Goal: Information Seeking & Learning: Learn about a topic

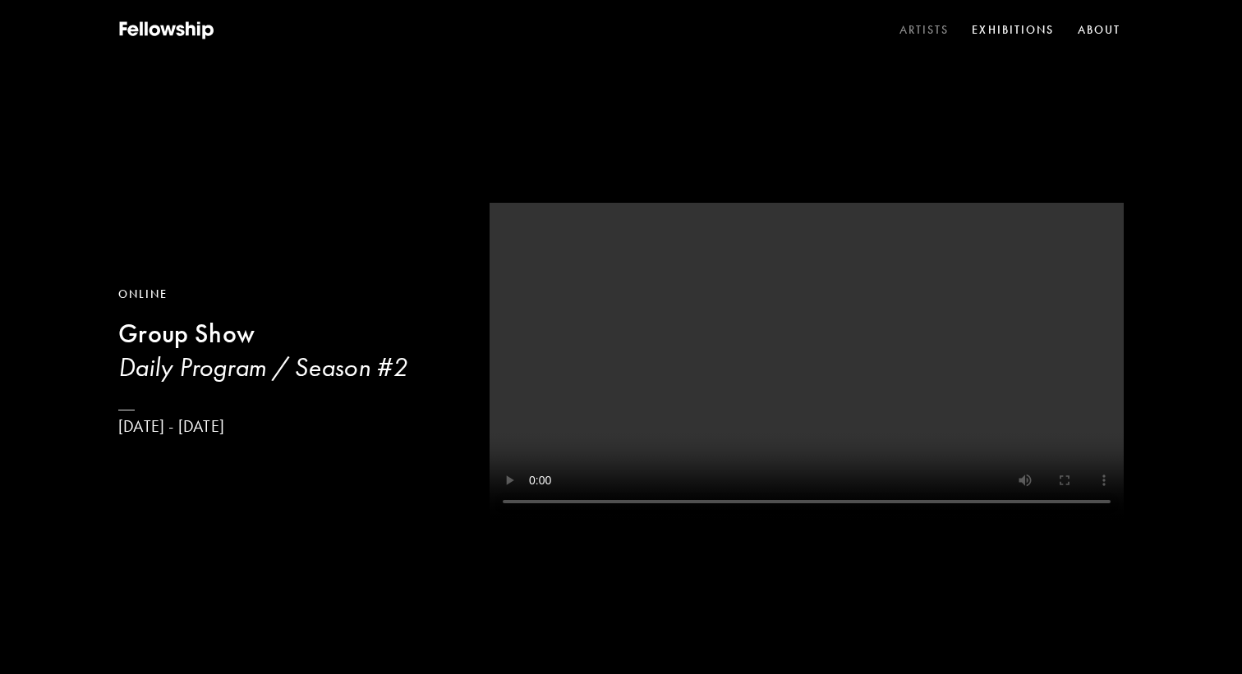
click at [931, 25] on link "Artists" at bounding box center [924, 30] width 57 height 25
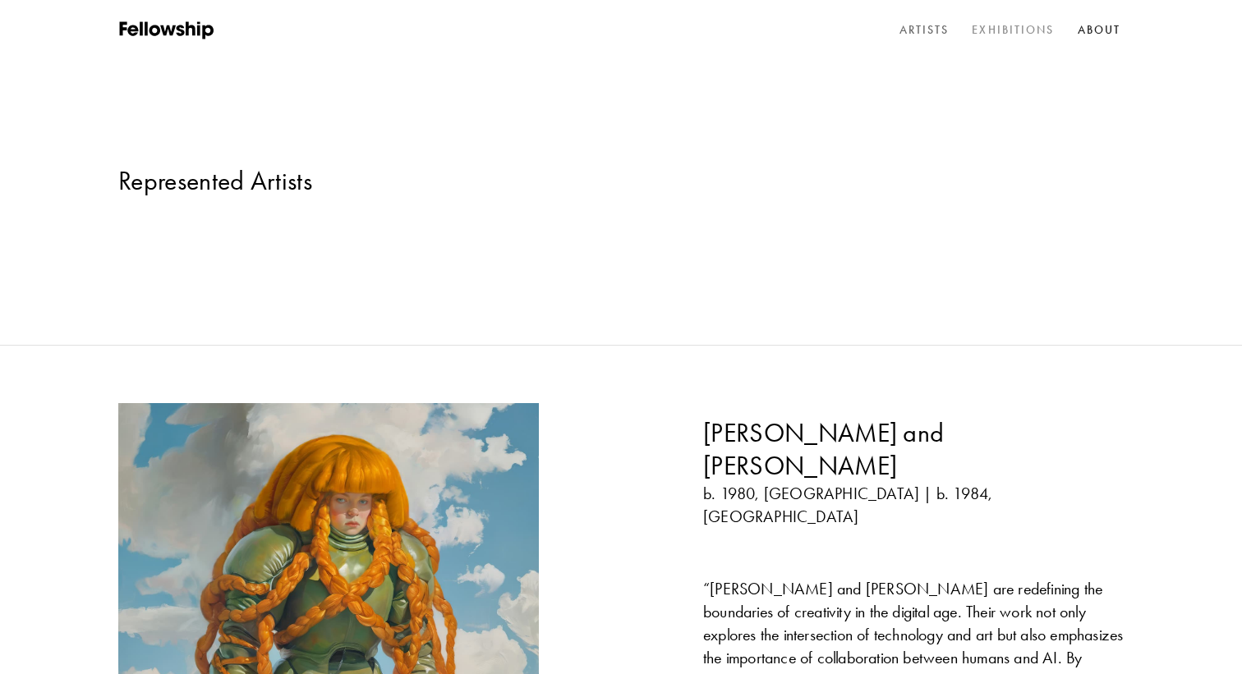
click at [1002, 25] on link "Exhibitions" at bounding box center [1012, 30] width 89 height 25
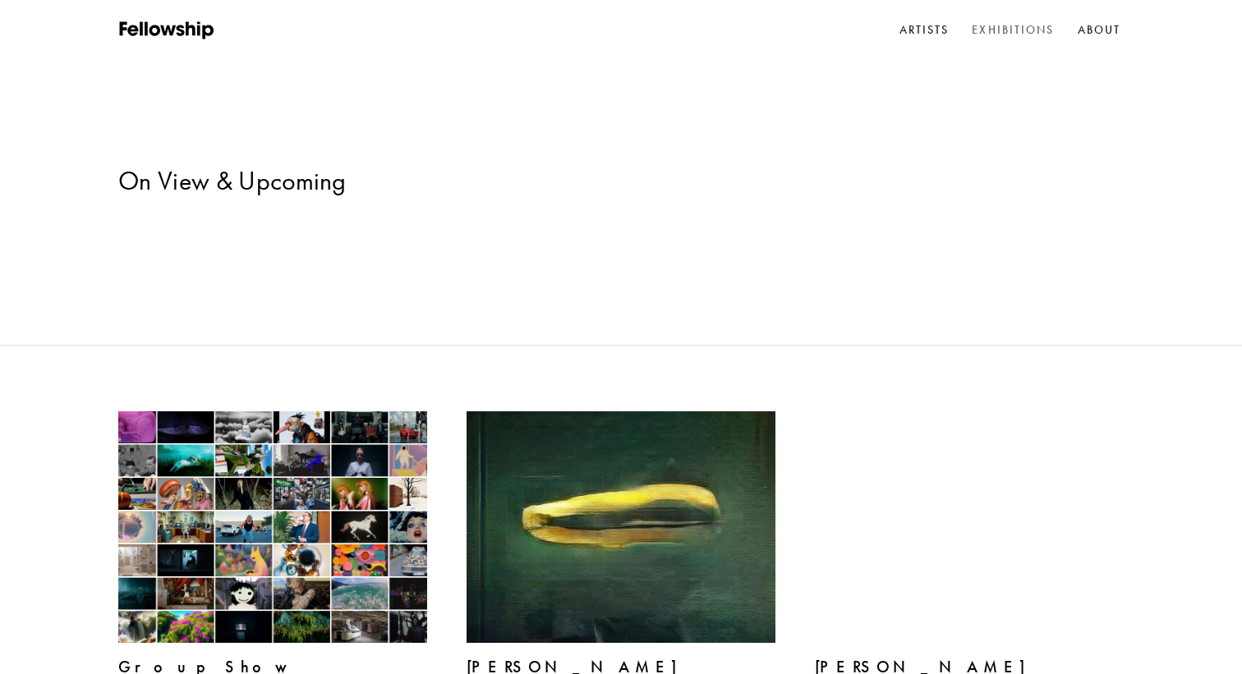
click at [951, 32] on nav "Artists Exhibitions About" at bounding box center [1010, 30] width 228 height 25
click at [927, 30] on link "Artists" at bounding box center [924, 30] width 57 height 25
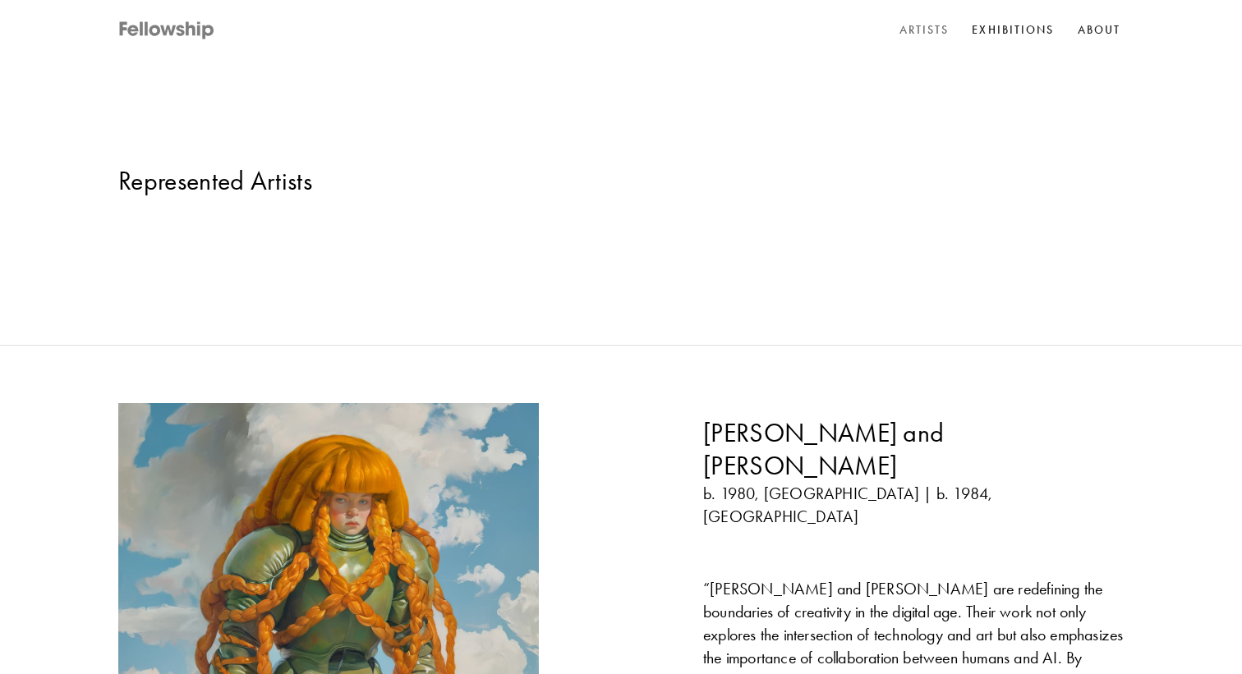
click at [189, 28] on icon at bounding box center [192, 28] width 10 height 14
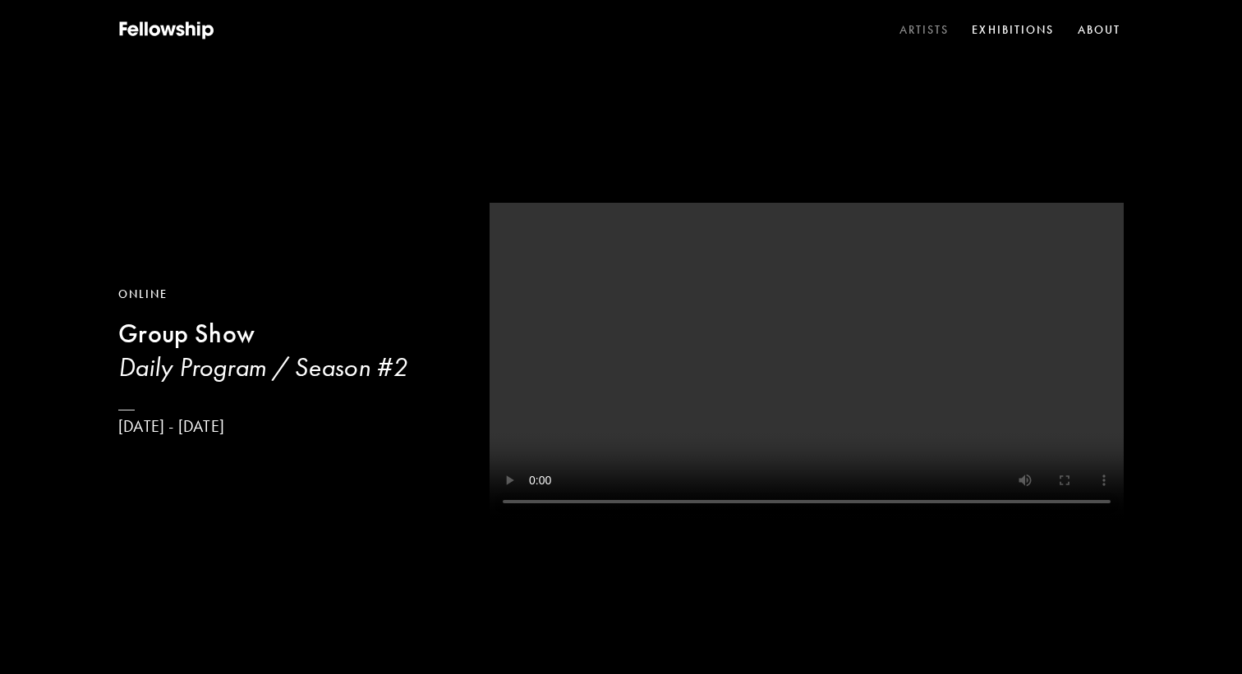
click at [938, 25] on link "Artists" at bounding box center [924, 30] width 57 height 25
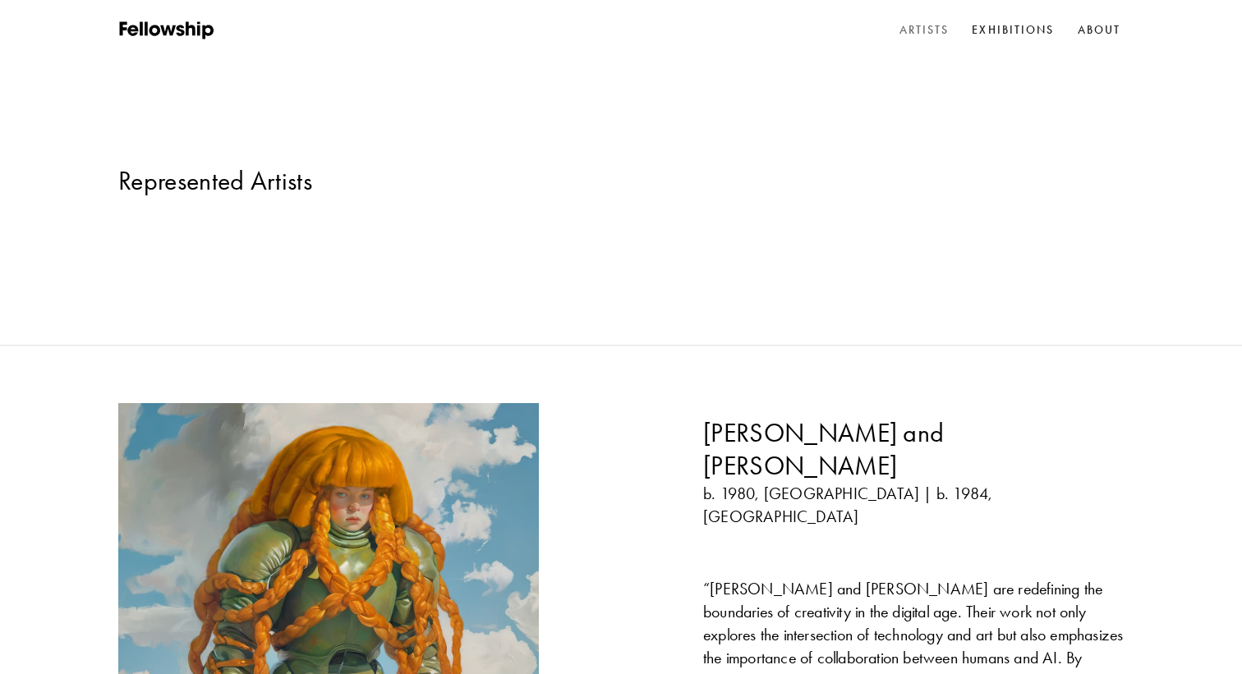
click at [451, 433] on img at bounding box center [329, 614] width 442 height 442
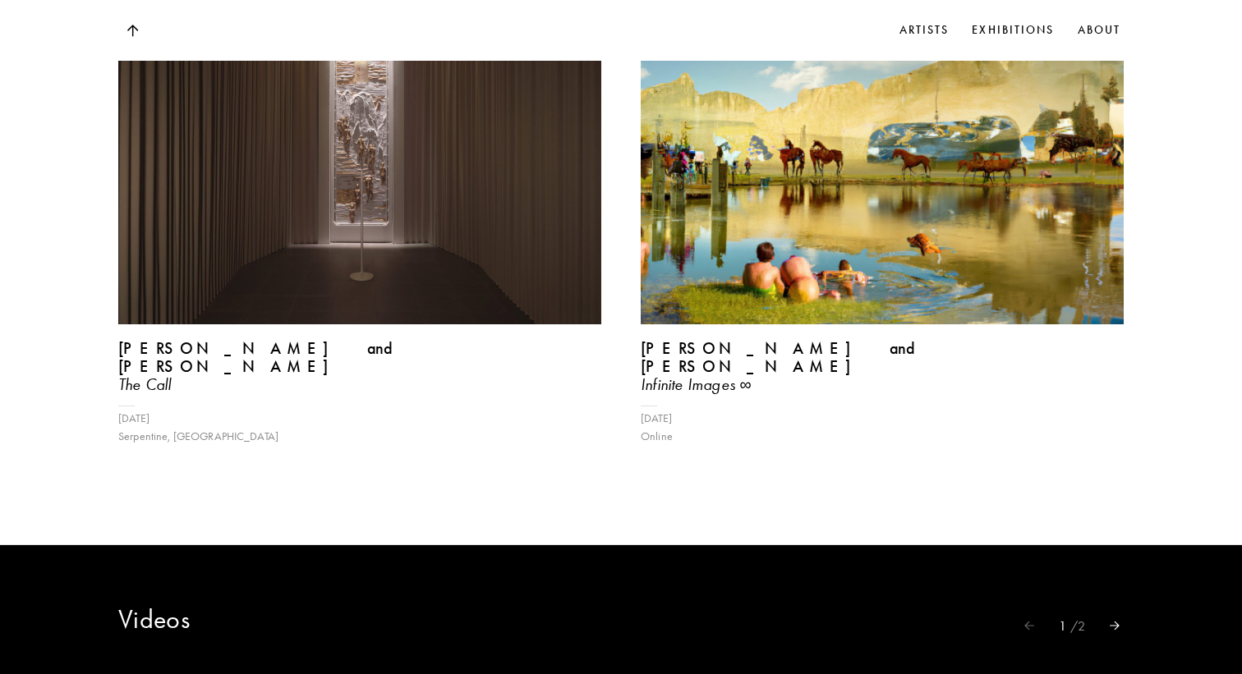
scroll to position [2725, 0]
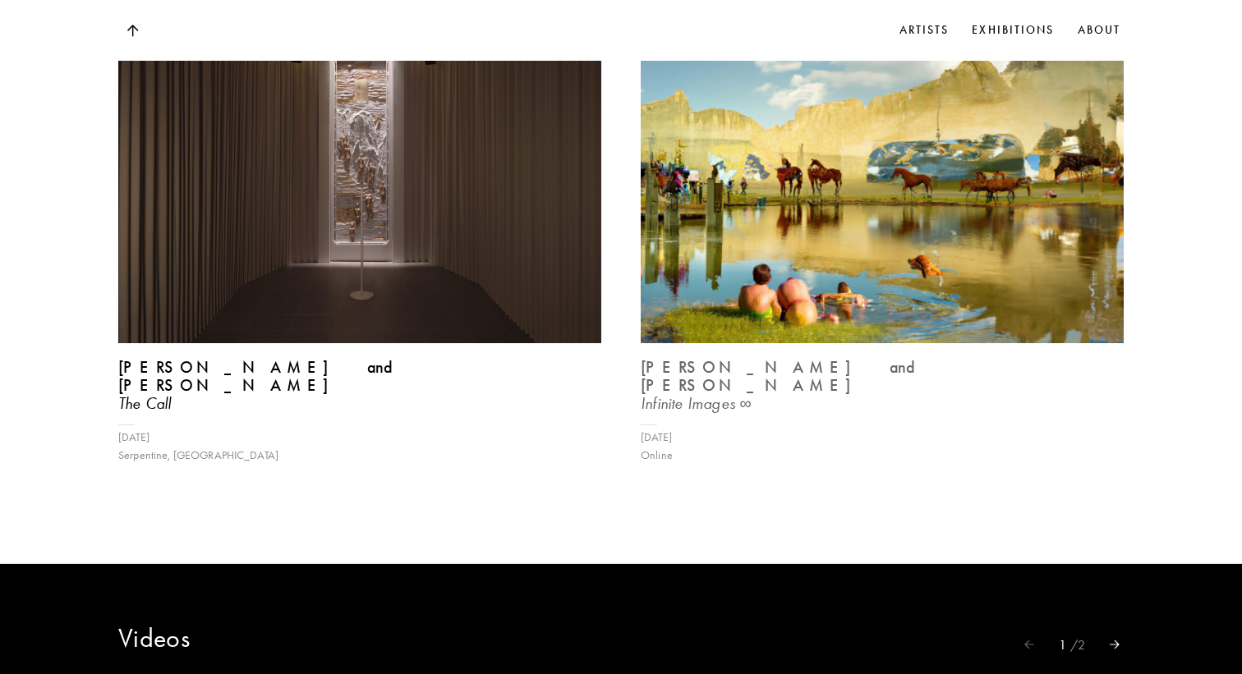
click at [829, 169] on img at bounding box center [882, 161] width 498 height 373
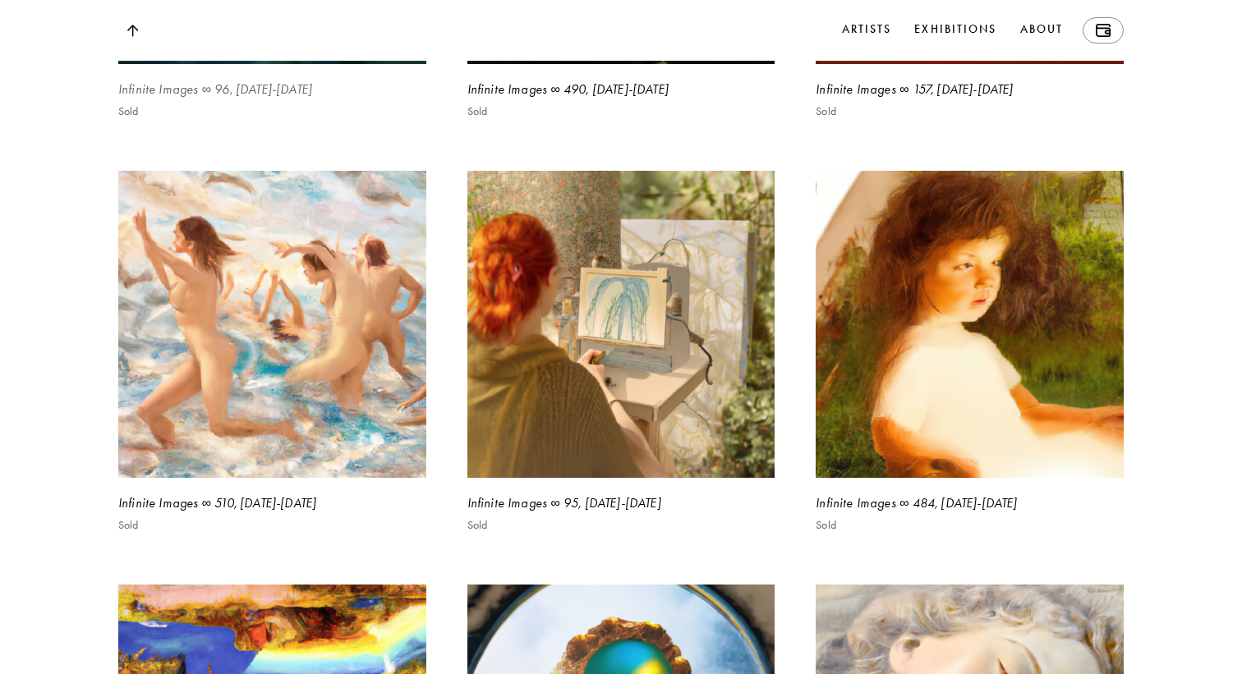
scroll to position [1913, 0]
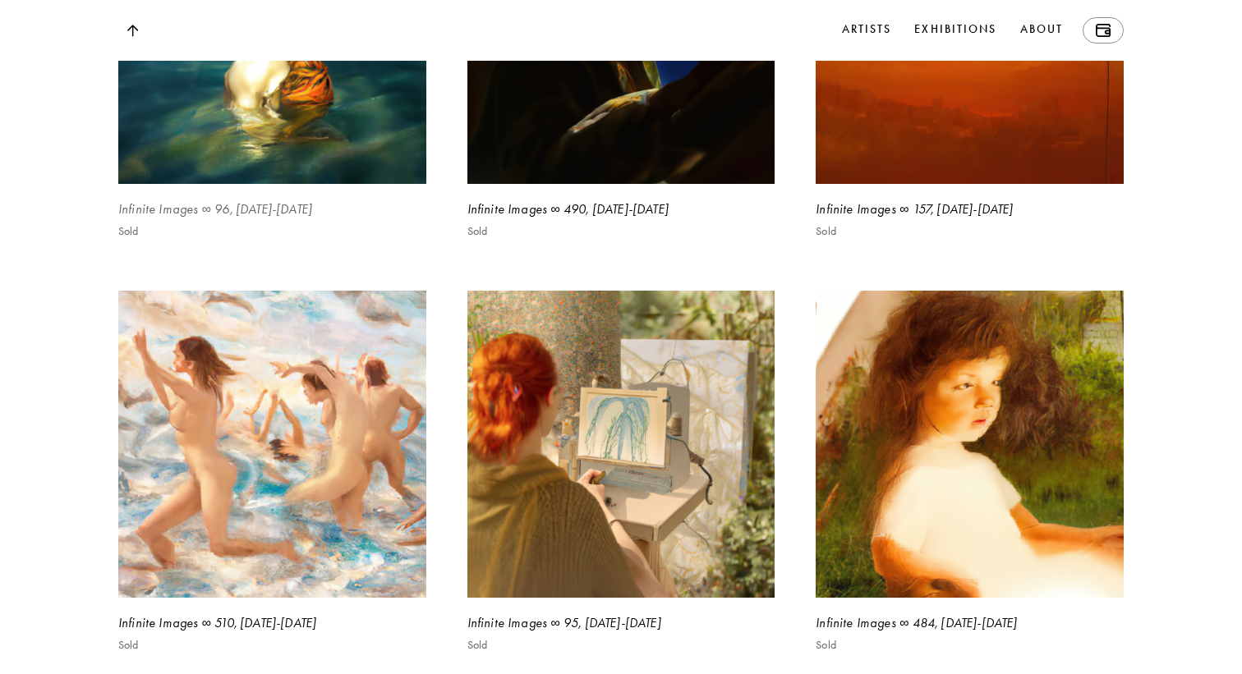
click at [311, 188] on img at bounding box center [271, 29] width 317 height 317
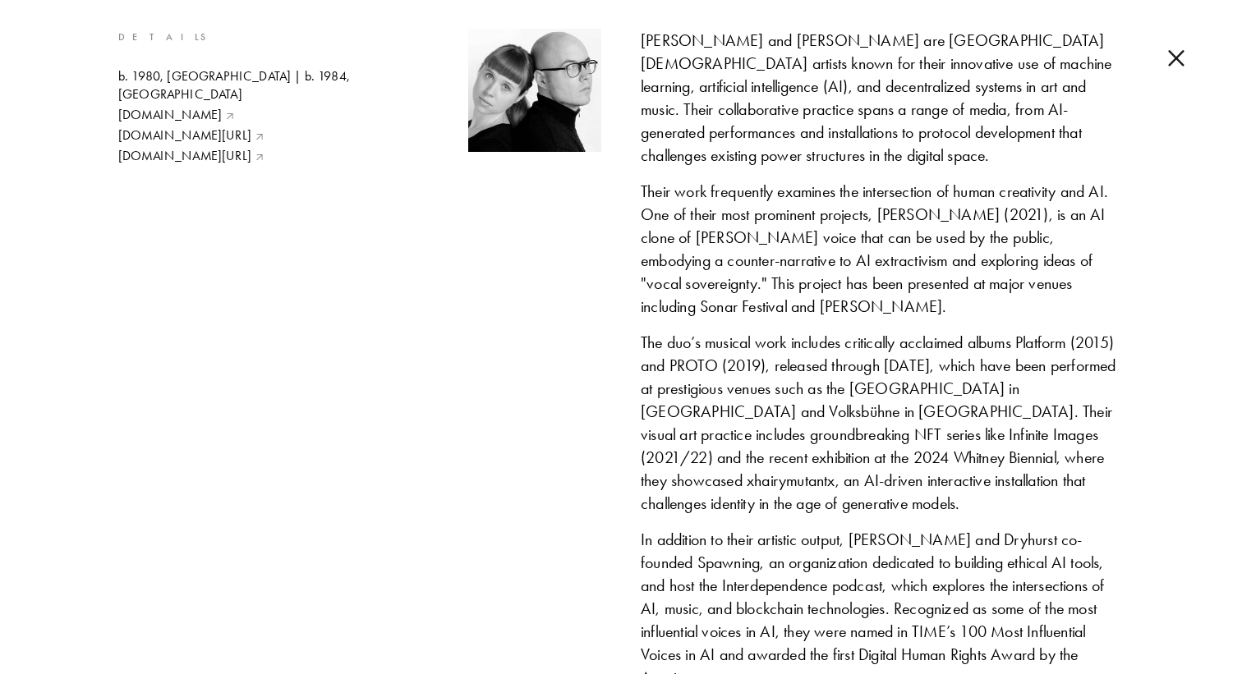
scroll to position [1406, 0]
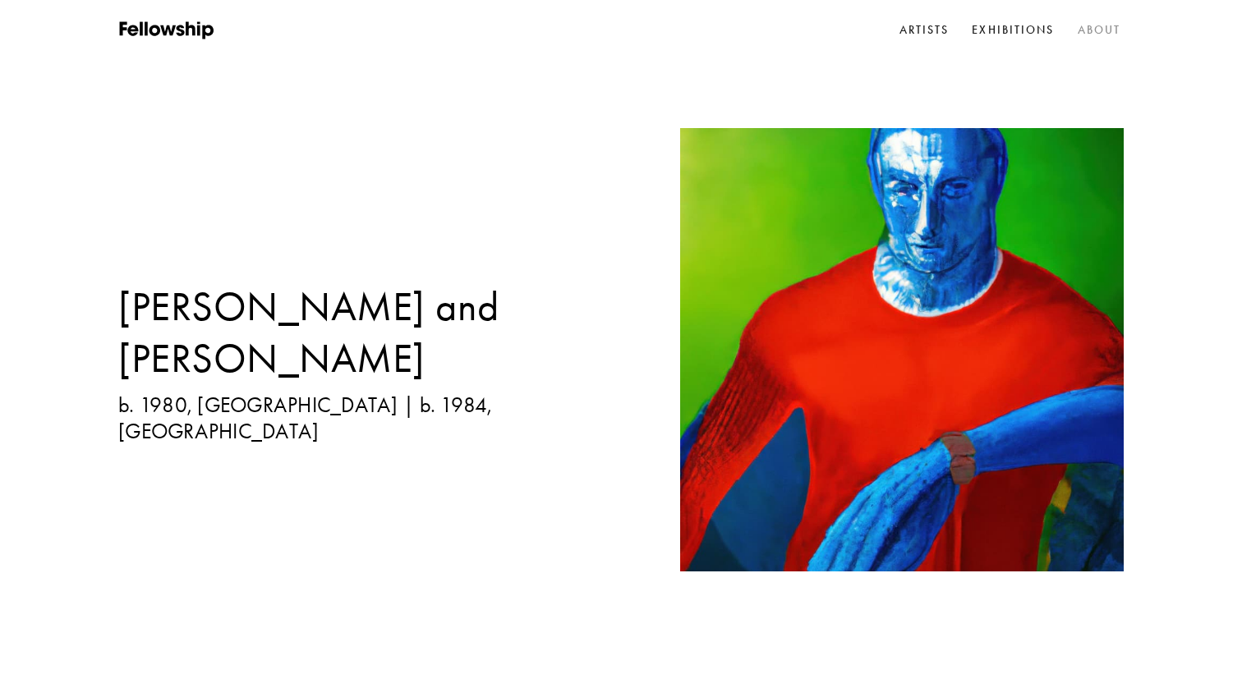
click at [1081, 30] on link "About" at bounding box center [1099, 30] width 50 height 25
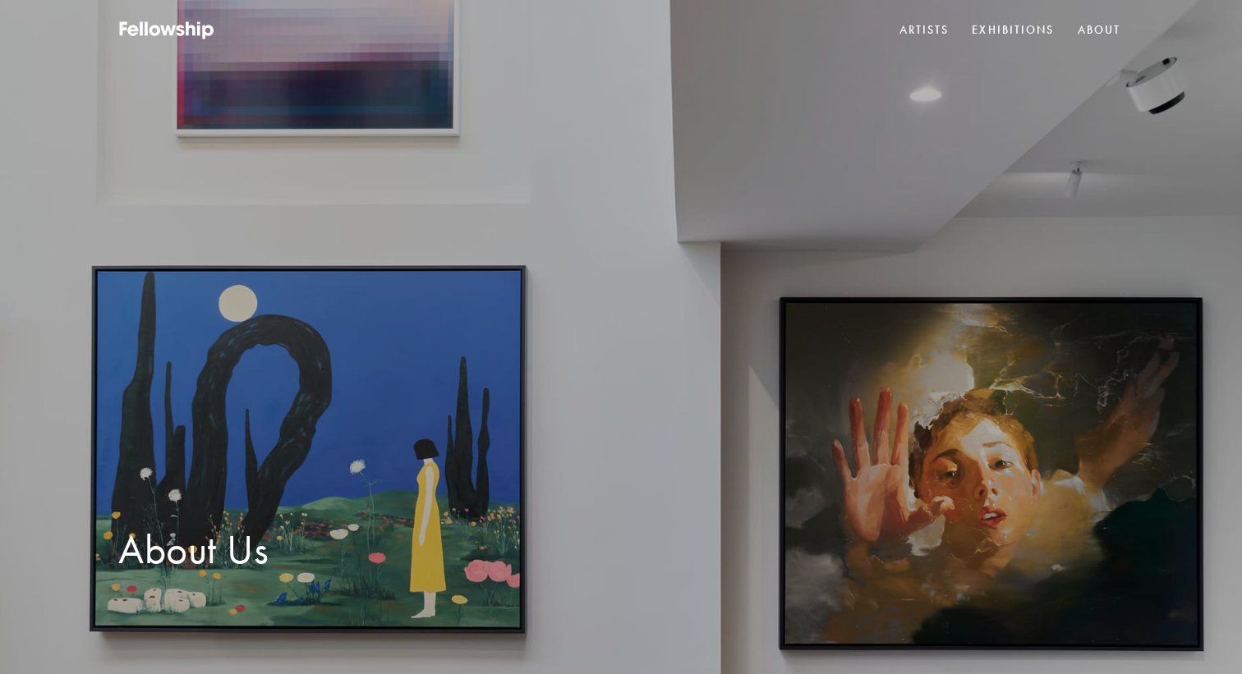
click at [504, 476] on img at bounding box center [621, 349] width 1242 height 699
click at [190, 568] on div "About Us" at bounding box center [193, 550] width 150 height 52
click at [996, 30] on link "Exhibitions" at bounding box center [1012, 30] width 89 height 25
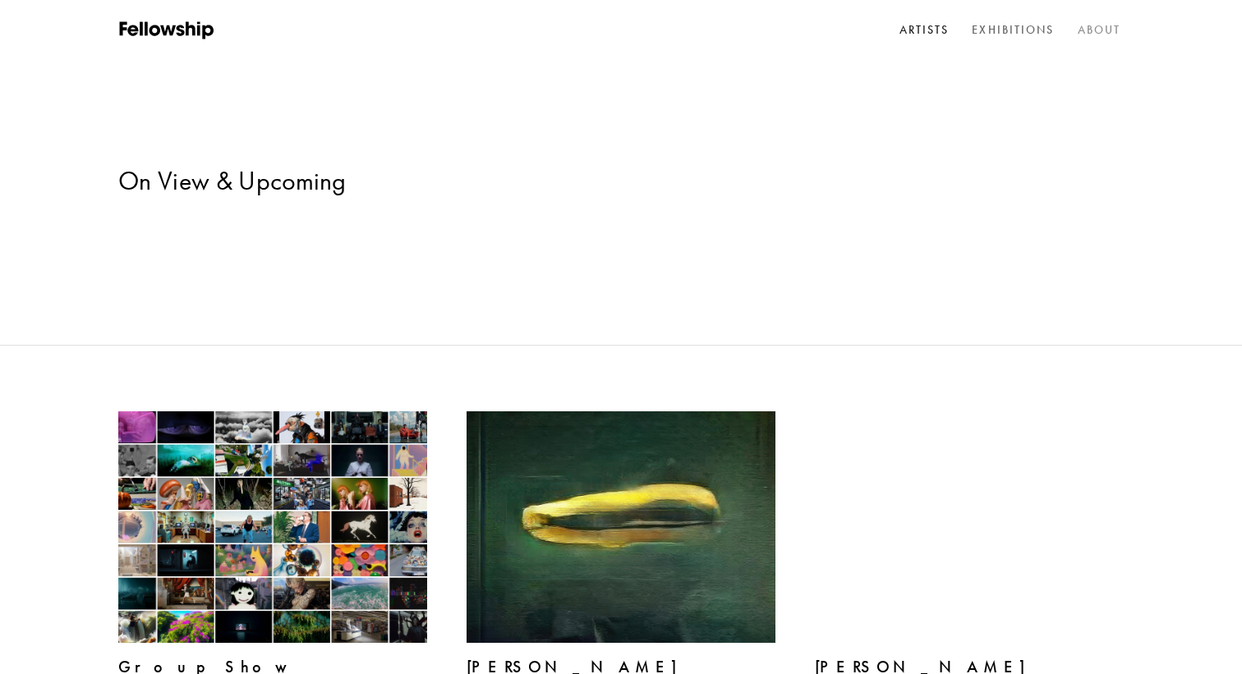
click at [1087, 28] on link "About" at bounding box center [1099, 30] width 50 height 25
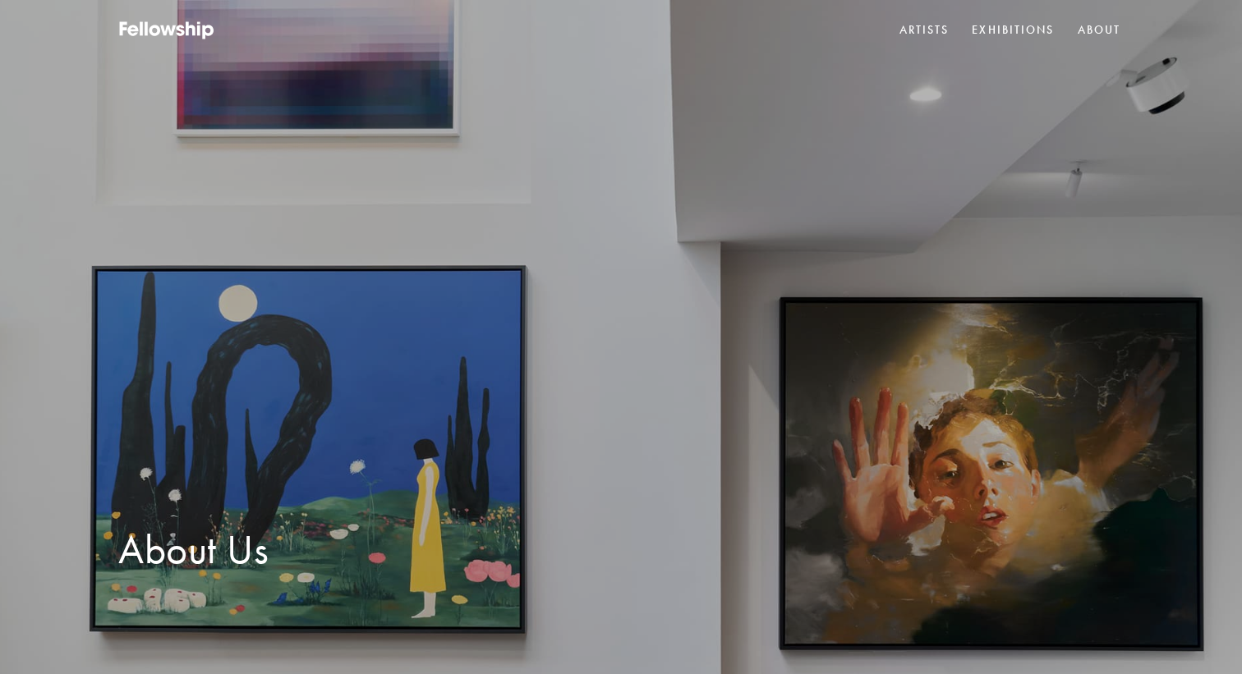
click at [166, 547] on div "About Us" at bounding box center [193, 550] width 150 height 52
click at [201, 26] on icon at bounding box center [200, 30] width 3 height 11
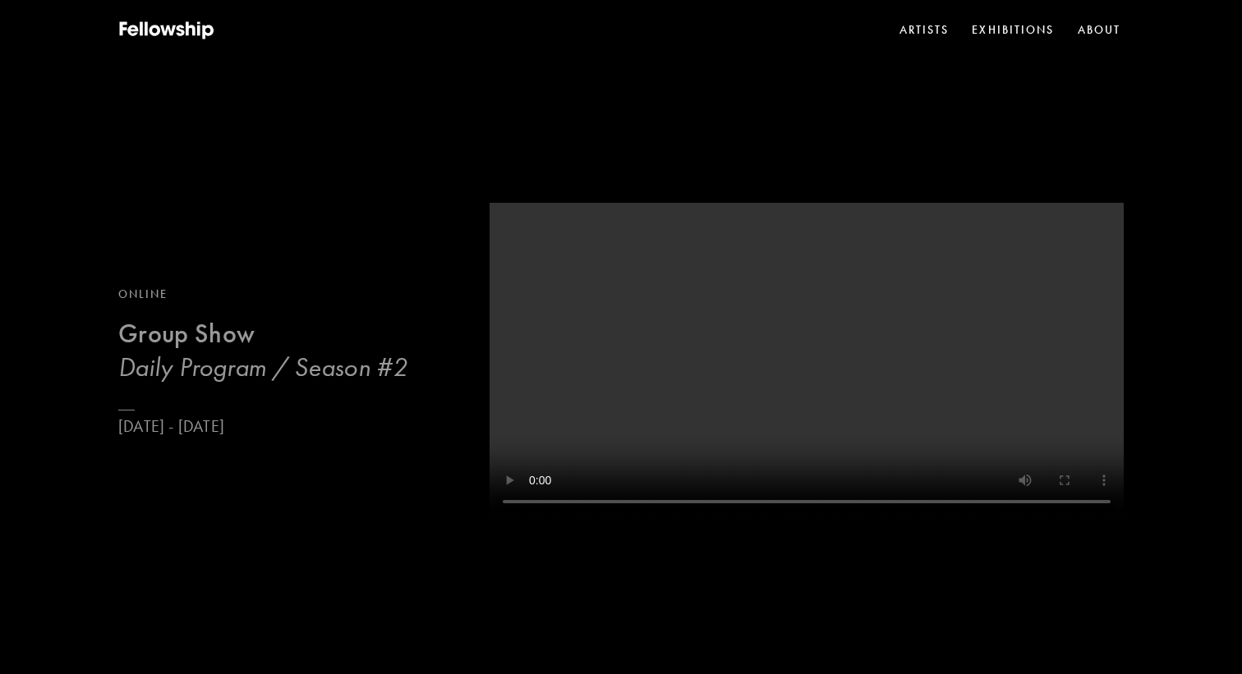
click at [260, 381] on h3 "Daily Program / Season #2" at bounding box center [262, 367] width 289 height 33
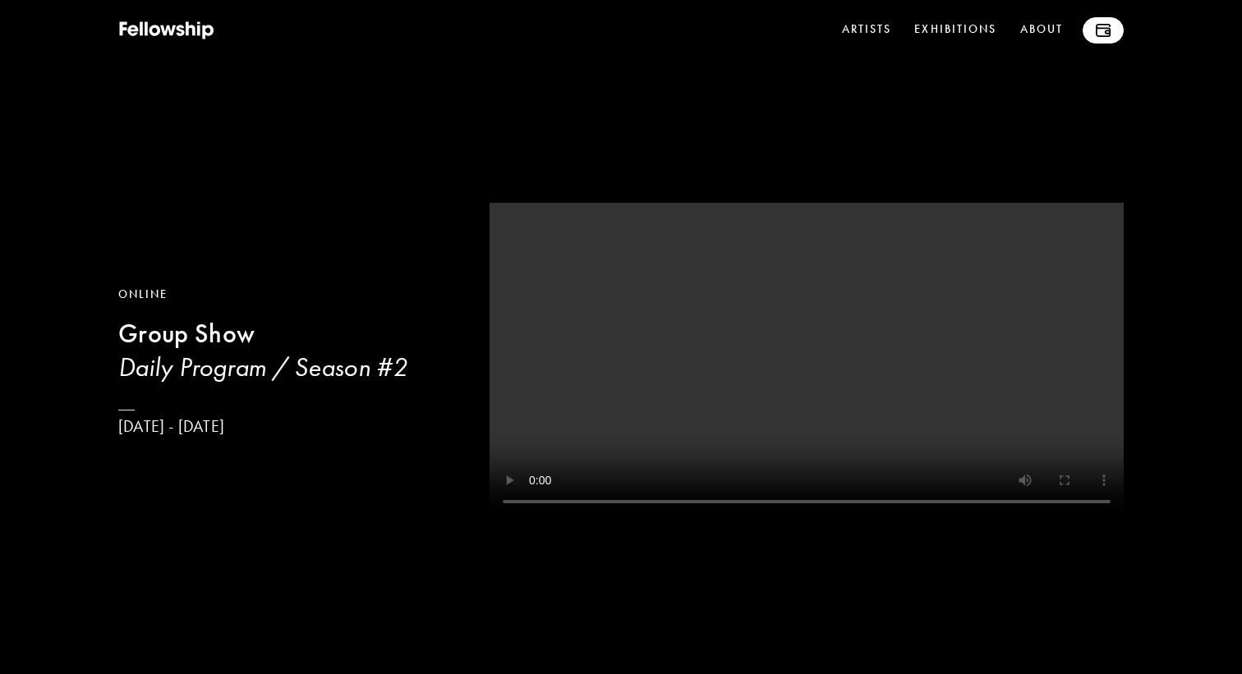
click at [1094, 33] on link at bounding box center [1103, 30] width 41 height 26
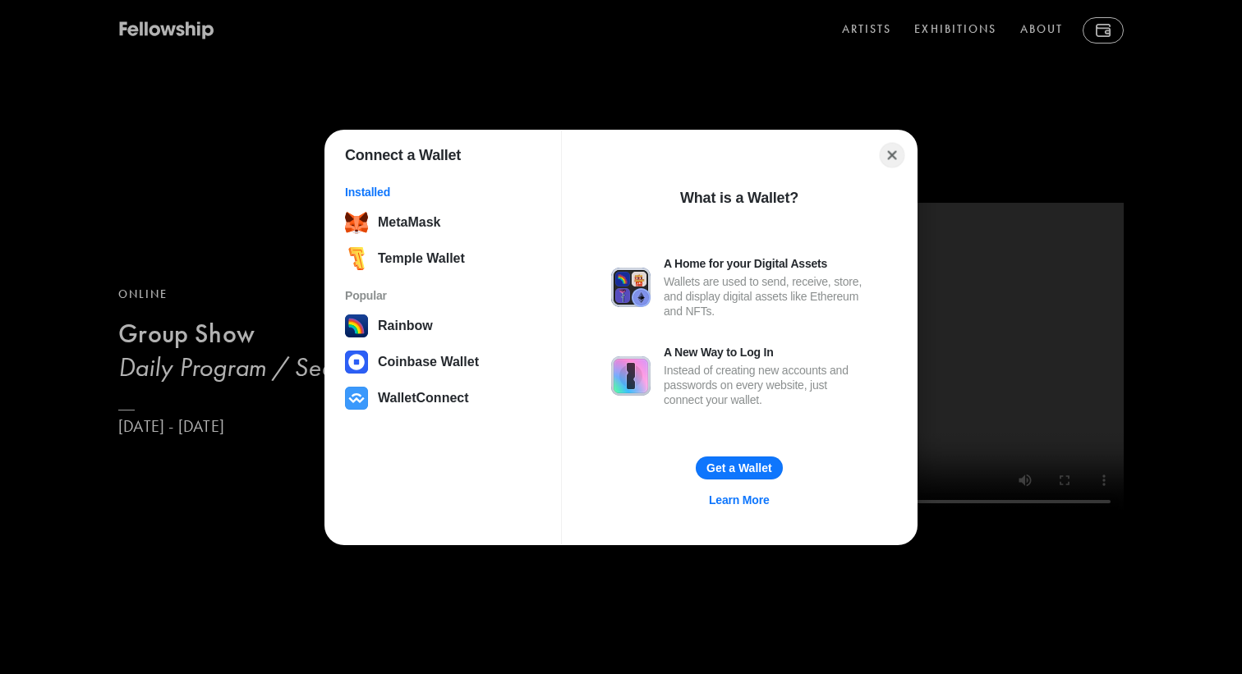
click at [890, 154] on button "Close" at bounding box center [892, 154] width 25 height 25
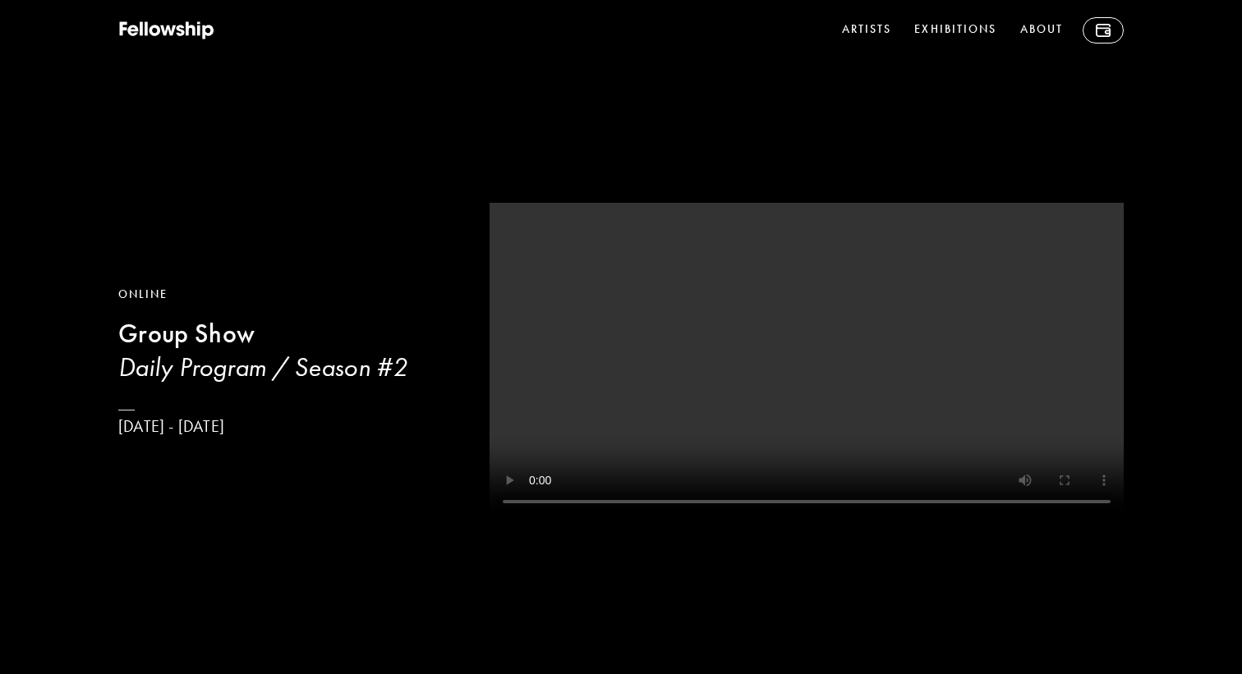
drag, startPoint x: 176, startPoint y: 6, endPoint x: 170, endPoint y: 13, distance: 9.4
click at [173, 9] on div "Online Group Show Daily Program / Season #[DATE] - [DATE]" at bounding box center [621, 340] width 1242 height 681
click at [166, 30] on icon at bounding box center [167, 31] width 99 height 21
